Goal: Task Accomplishment & Management: Complete application form

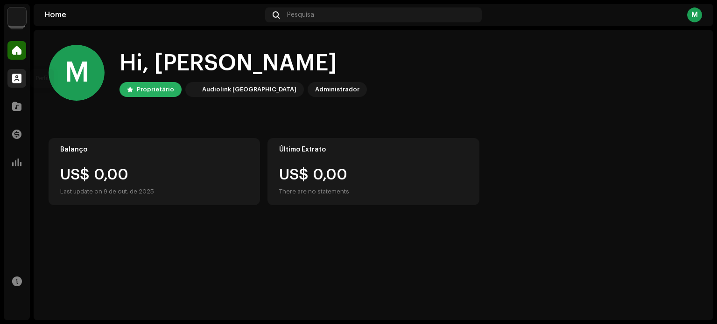
click at [17, 75] on span at bounding box center [16, 78] width 9 height 7
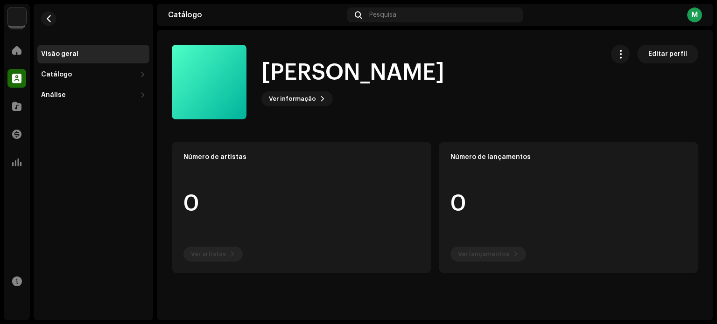
click at [15, 12] on img at bounding box center [16, 16] width 19 height 19
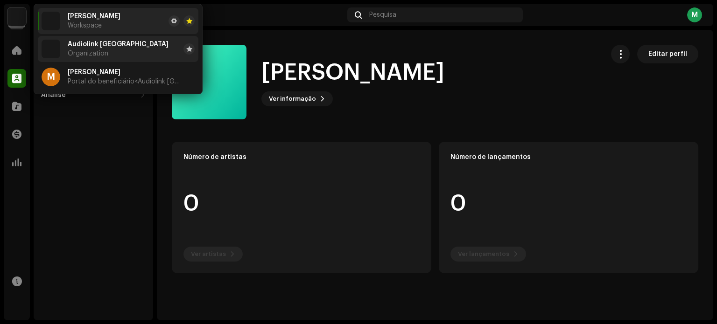
click at [90, 45] on span "Audiolink [GEOGRAPHIC_DATA]" at bounding box center [118, 44] width 101 height 7
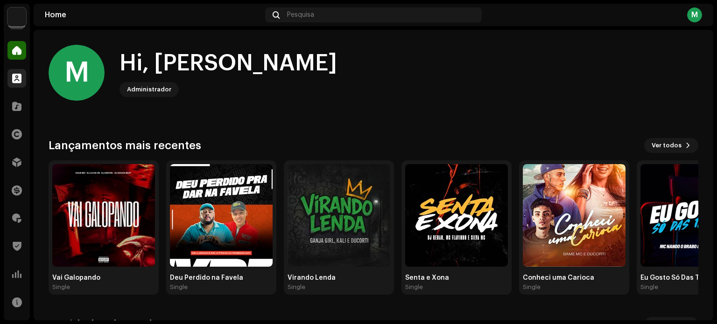
click at [10, 82] on div at bounding box center [16, 78] width 19 height 19
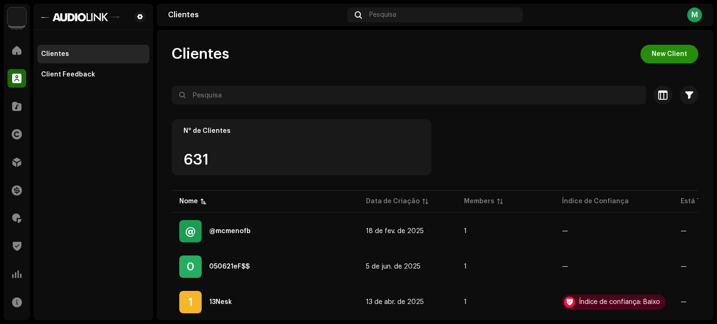
click at [670, 54] on span "New Client" at bounding box center [668, 54] width 35 height 19
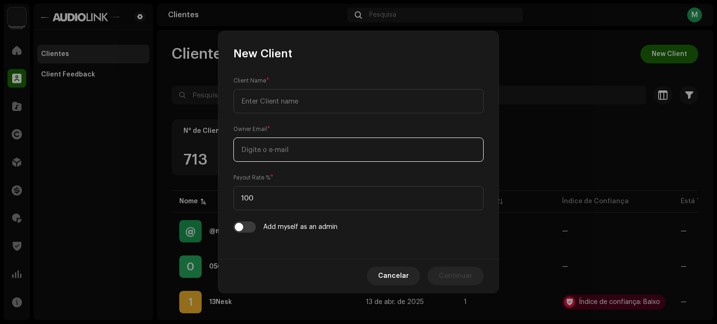
click at [330, 154] on input "email" at bounding box center [358, 150] width 250 height 24
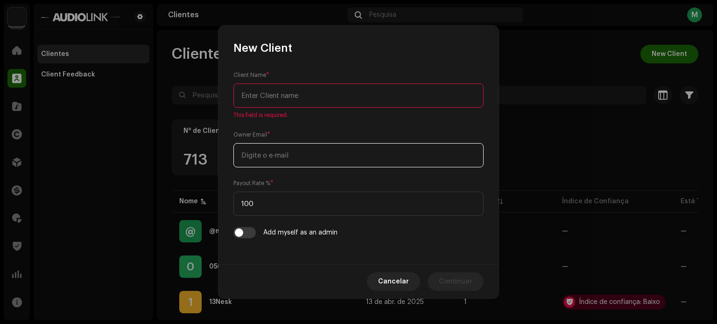
paste input "HALLS MUSIC (SELO INDEPENDENTE 20%) [EMAIL_ADDRESS][DOMAIN_NAME]"
drag, startPoint x: 379, startPoint y: 155, endPoint x: 188, endPoint y: 132, distance: 192.2
click at [188, 132] on div "New Client Client Name * This field is required. Owner Email * HALLS MUSIC (SEL…" at bounding box center [358, 162] width 717 height 324
type input "[EMAIL_ADDRESS][DOMAIN_NAME]"
click at [295, 94] on input "text" at bounding box center [358, 96] width 250 height 24
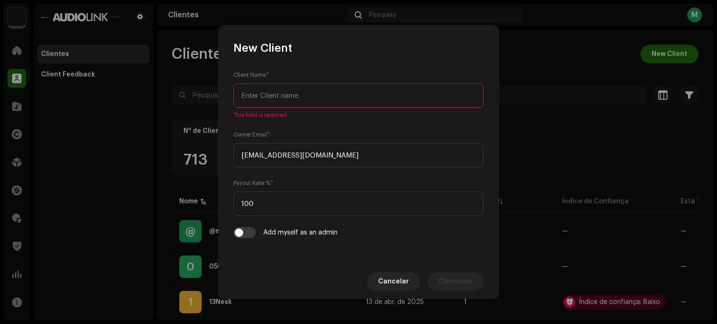
paste input "HALLS MUSIC (SELO INDEPENDENTE 20%) [EMAIL_ADDRESS][DOMAIN_NAME]"
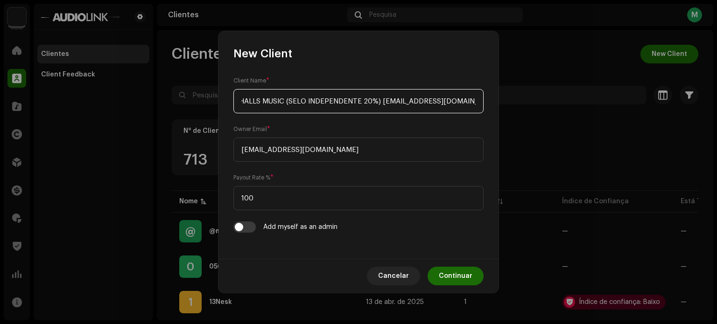
drag, startPoint x: 285, startPoint y: 102, endPoint x: 578, endPoint y: 102, distance: 293.9
click at [578, 102] on div "New Client Client Name * HALLS MUSIC (SELO INDEPENDENTE 20%) [EMAIL_ADDRESS][DO…" at bounding box center [358, 162] width 717 height 324
type input "HALLS MUSIC"
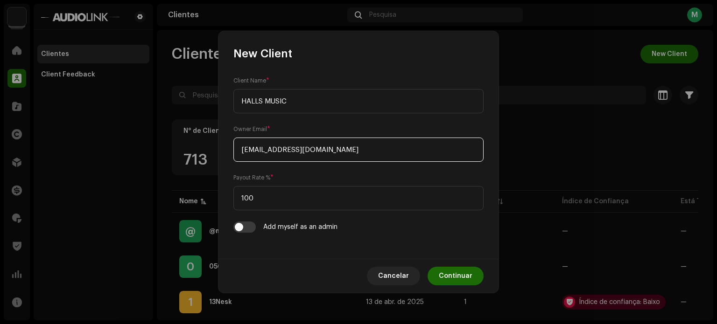
click at [373, 146] on input "[EMAIL_ADDRESS][DOMAIN_NAME]" at bounding box center [358, 150] width 250 height 24
paste input "HALLS MUSIC (SELO INDEPENDENTE 20%) [EMAIL_ADDRESS][DOMAIN_NAME]"
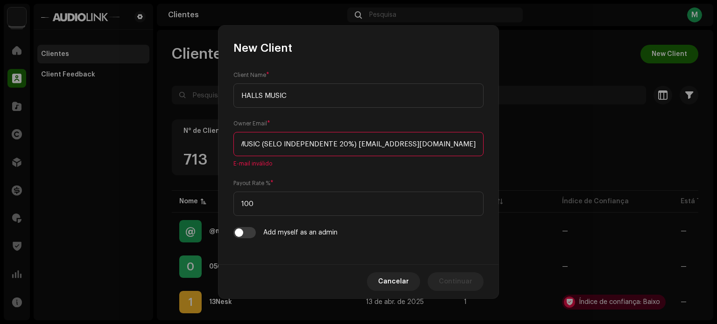
type input "[EMAIL_ADDRESS][DOMAIN_NAME]"
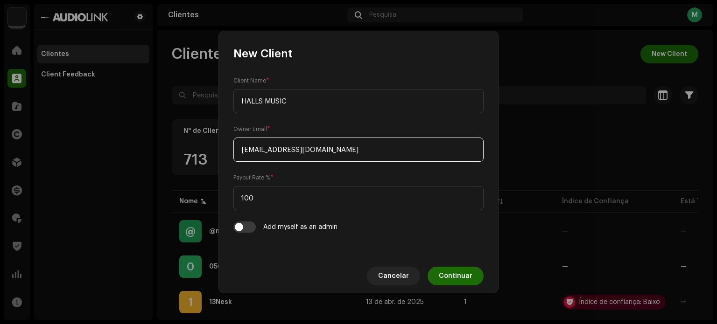
scroll to position [0, 0]
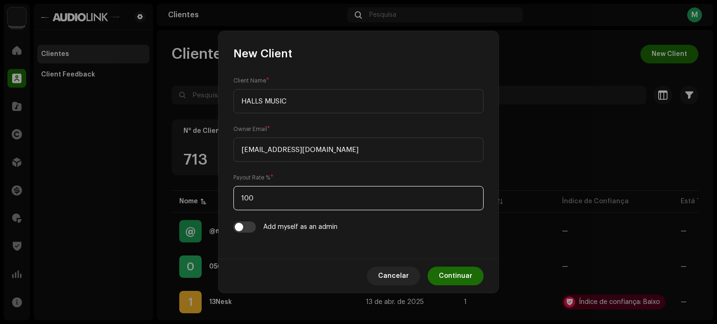
click at [333, 205] on input "100" at bounding box center [358, 198] width 250 height 24
drag, startPoint x: 332, startPoint y: 205, endPoint x: 177, endPoint y: 197, distance: 155.1
click at [186, 199] on div "New Client Client Name * HALLS MUSIC Owner Email * [EMAIL_ADDRESS][DOMAIN_NAME]…" at bounding box center [358, 162] width 717 height 324
type input "80"
click at [445, 273] on span "Continuar" at bounding box center [456, 276] width 34 height 19
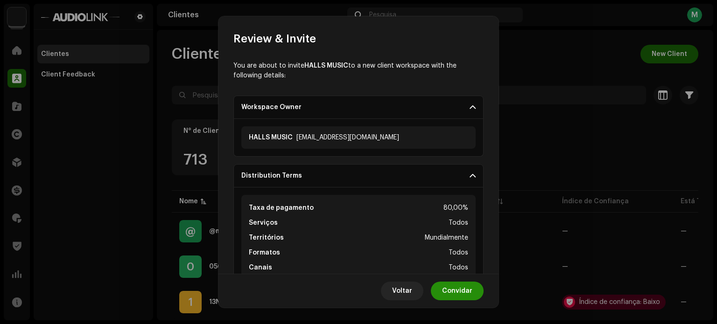
click at [451, 285] on span "Convidar" at bounding box center [457, 291] width 30 height 19
